Goal: Task Accomplishment & Management: Use online tool/utility

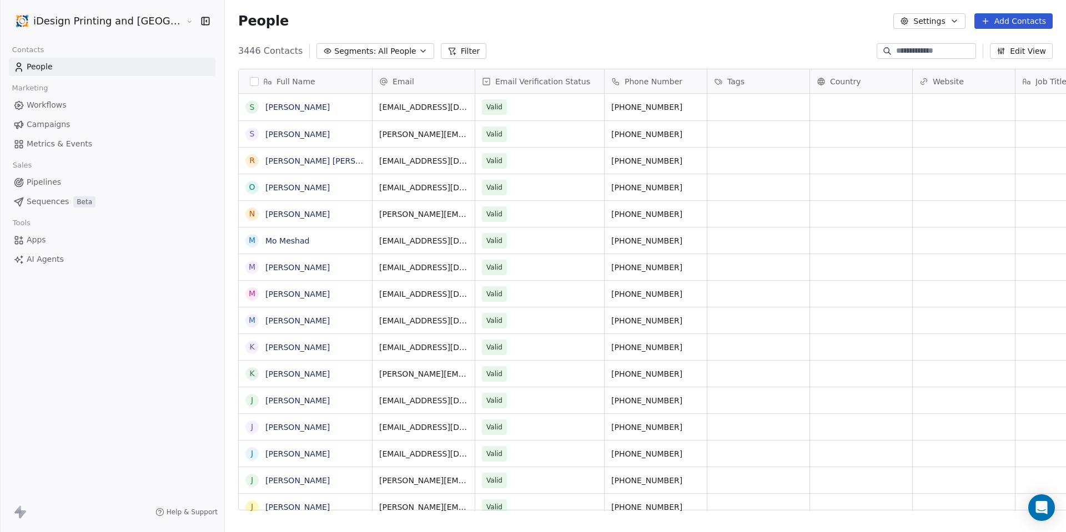
scroll to position [460, 870]
click at [63, 129] on span "Campaigns" at bounding box center [48, 125] width 43 height 12
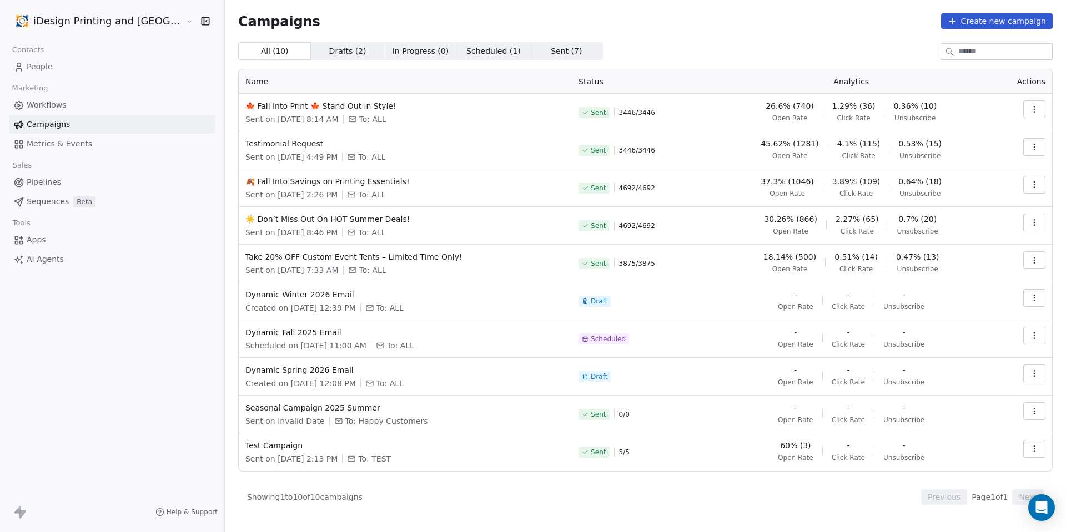
click at [329, 51] on span "Drafts ( 2 )" at bounding box center [347, 52] width 37 height 12
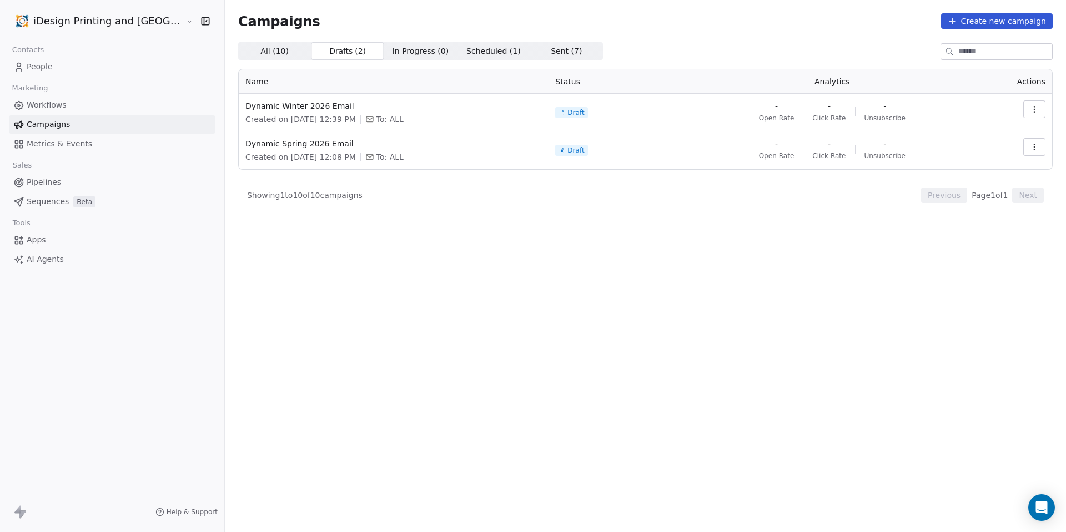
click at [260, 47] on span "All ( 10 )" at bounding box center [274, 52] width 28 height 12
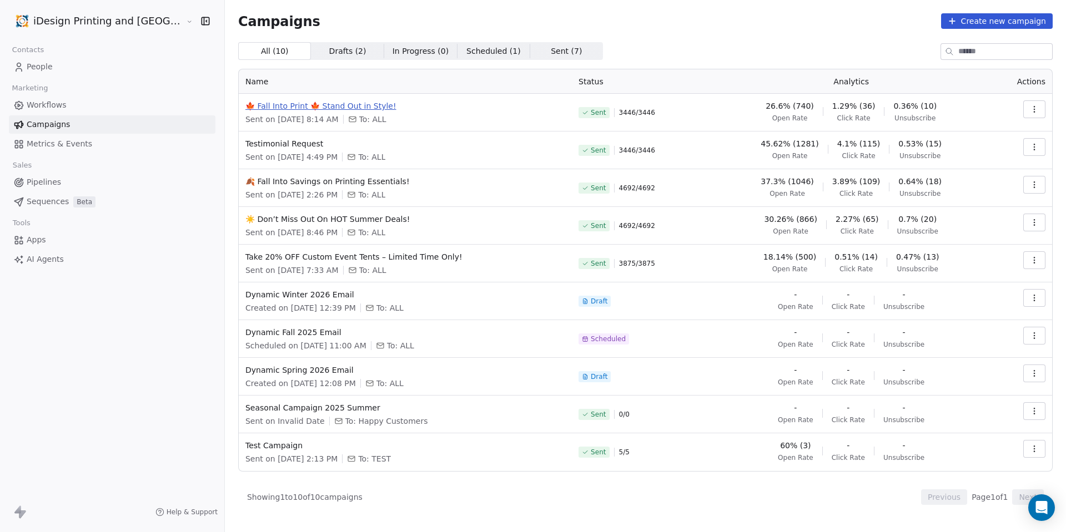
click at [324, 105] on span "🍁 Fall Into Print 🍁 Stand Out in Style!" at bounding box center [405, 105] width 320 height 11
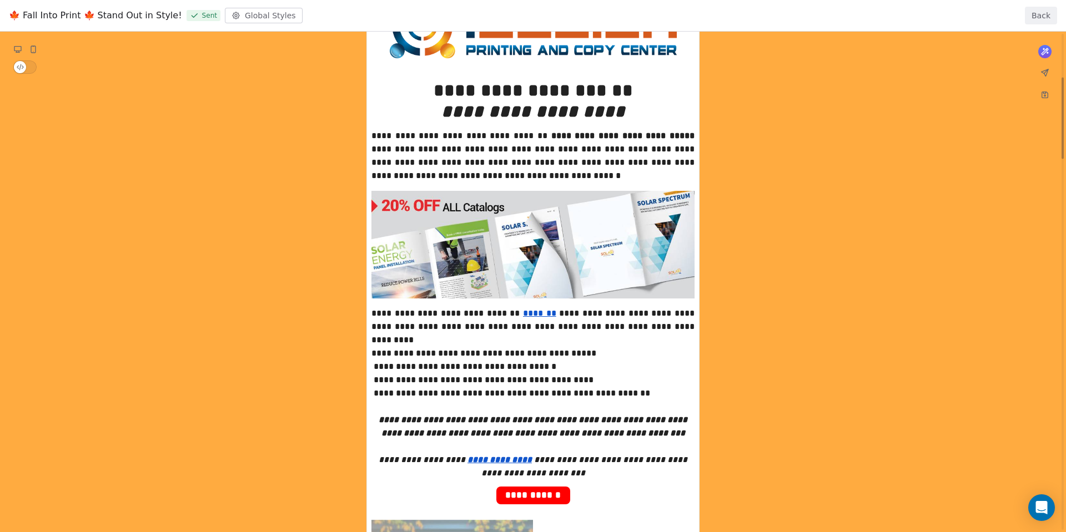
scroll to position [267, 0]
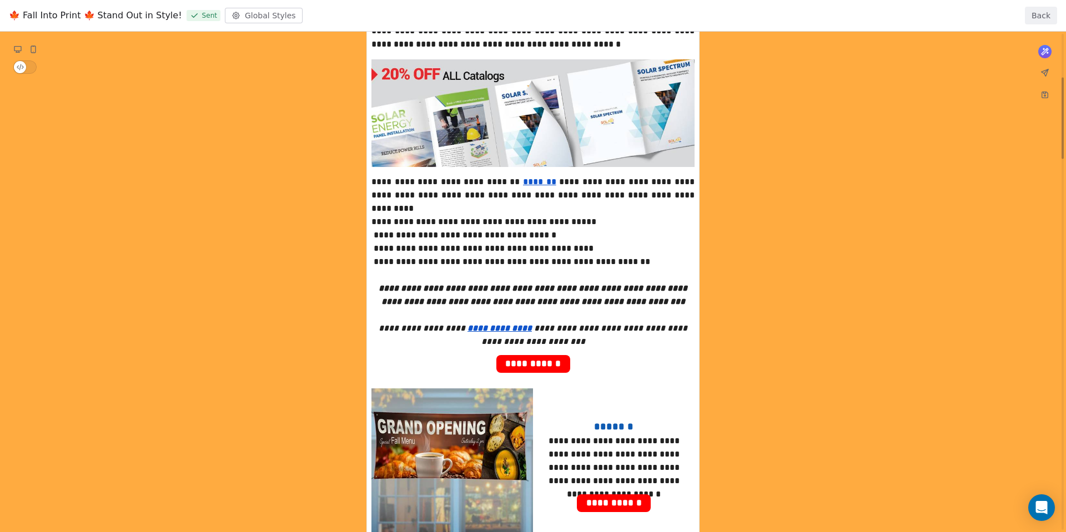
drag, startPoint x: 603, startPoint y: 338, endPoint x: 389, endPoint y: 182, distance: 265.0
drag, startPoint x: 376, startPoint y: 180, endPoint x: 551, endPoint y: 222, distance: 179.8
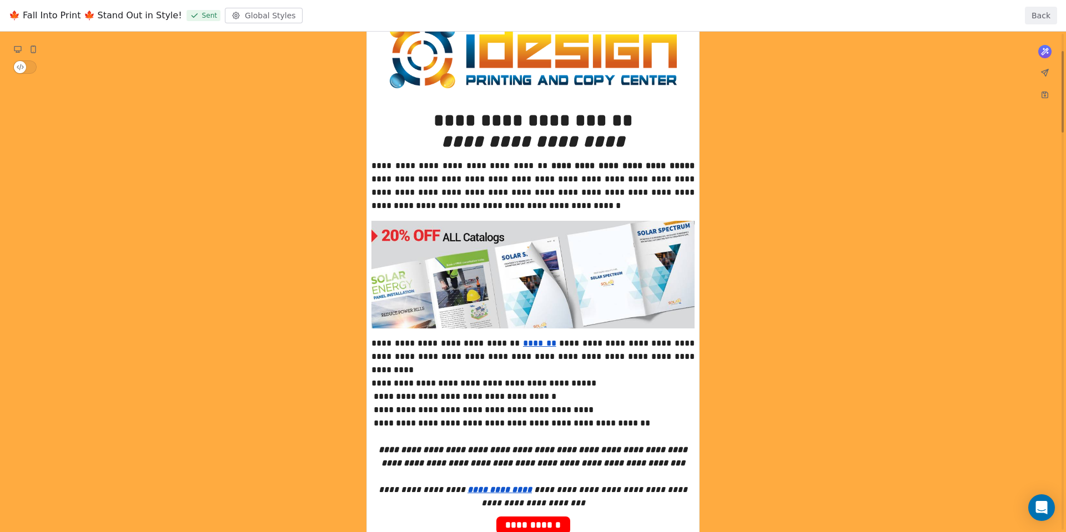
scroll to position [0, 0]
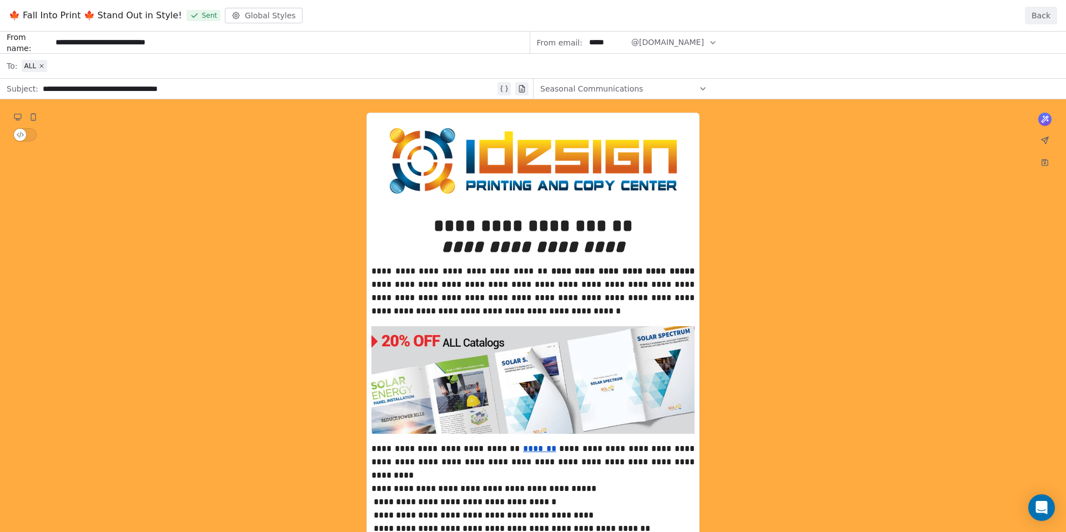
click at [1054, 17] on button "Back" at bounding box center [1041, 16] width 32 height 18
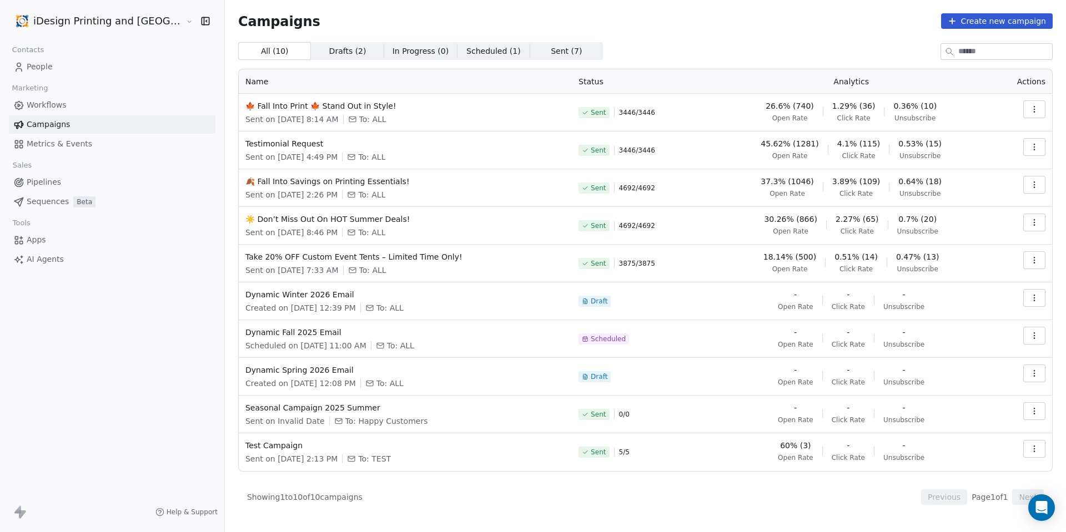
click at [1038, 102] on button "button" at bounding box center [1034, 109] width 22 height 18
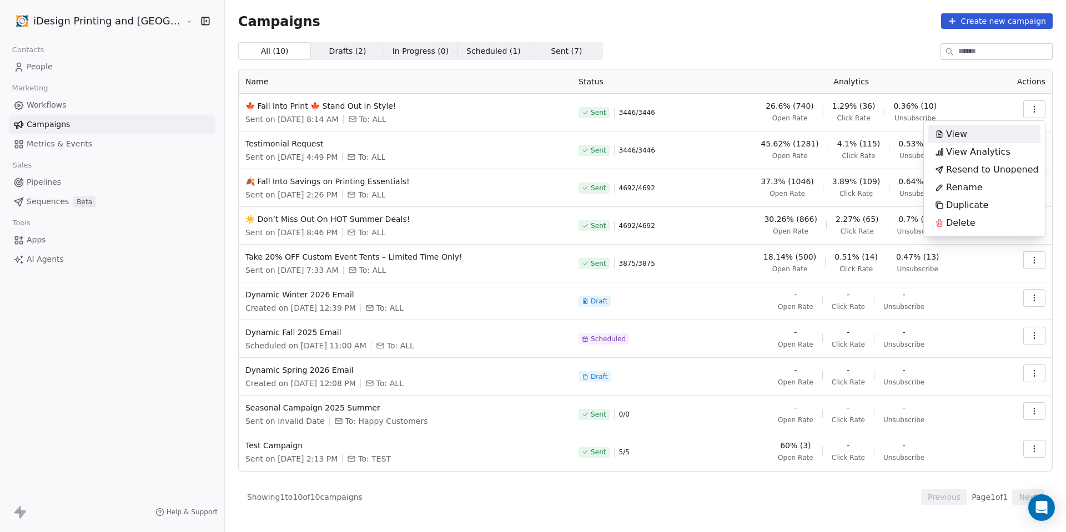
click at [981, 135] on div "View" at bounding box center [984, 134] width 112 height 18
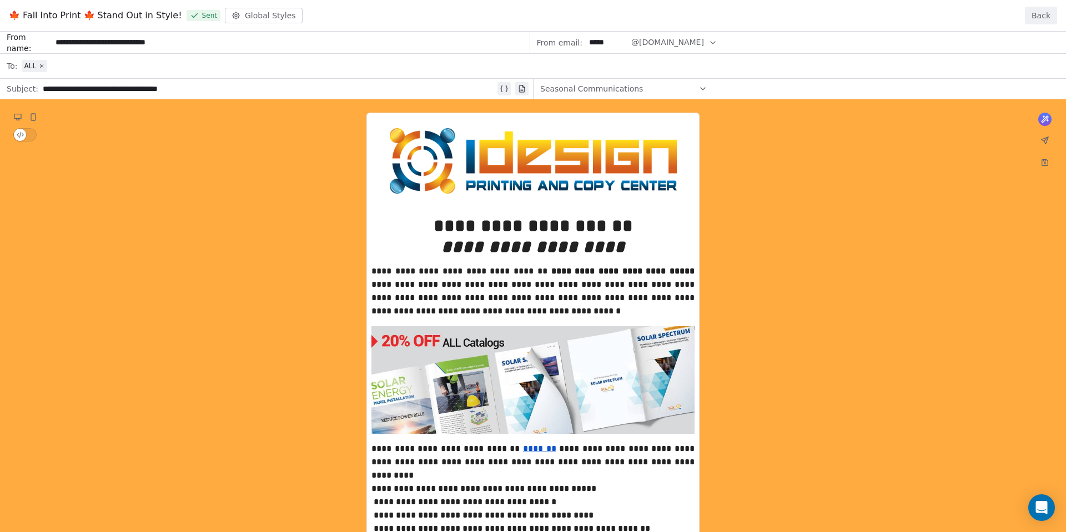
drag, startPoint x: 524, startPoint y: 212, endPoint x: 937, endPoint y: 402, distance: 454.3
drag, startPoint x: 909, startPoint y: 334, endPoint x: 918, endPoint y: 238, distance: 97.0
